Goal: Task Accomplishment & Management: Use online tool/utility

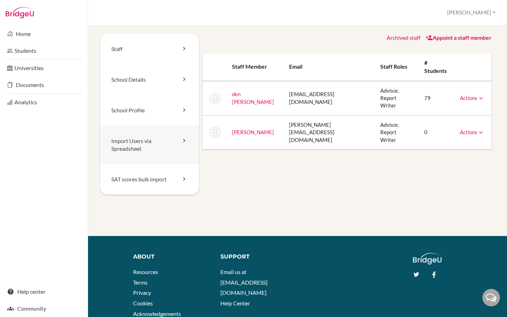
click at [157, 137] on link "Import Users via Spreadsheet" at bounding box center [149, 145] width 99 height 39
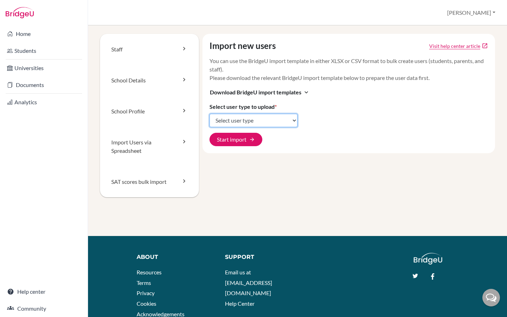
click at [241, 122] on select "Select user type Students Students and parents Parents Advisors Report writers" at bounding box center [254, 120] width 88 height 13
select select "students"
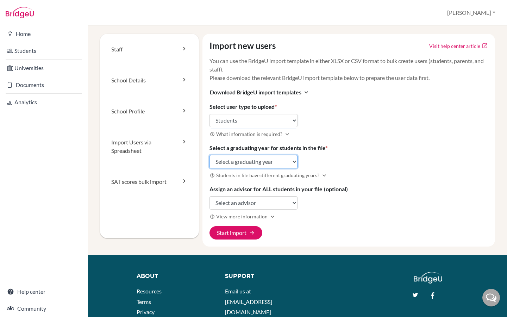
click at [254, 160] on select "Select a graduating year 2024 2025 2026 2027 2028 2029" at bounding box center [254, 161] width 88 height 13
select select "2027"
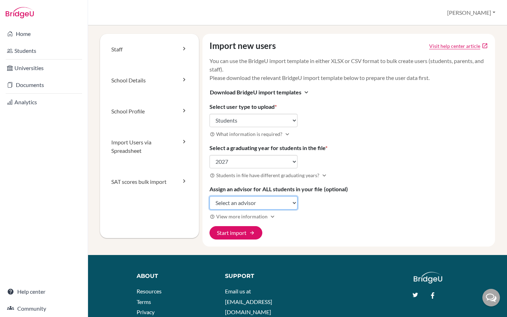
click at [229, 204] on select "Select an advisor Vera den Otter Mike Hemsley" at bounding box center [254, 202] width 88 height 13
select select "368027"
click at [232, 231] on button "Start import arrow_forward" at bounding box center [236, 232] width 53 height 13
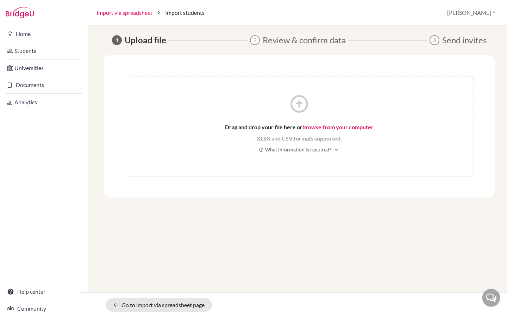
click at [321, 128] on link "browse from your computer" at bounding box center [338, 127] width 71 height 7
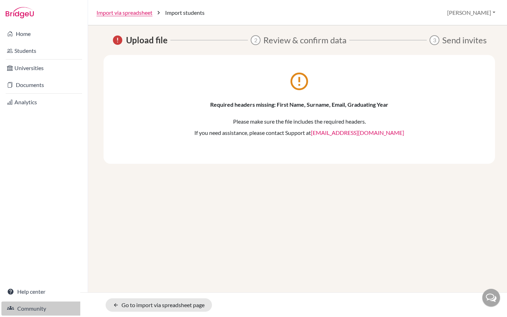
click at [39, 307] on link "Community" at bounding box center [43, 309] width 85 height 14
